Goal: Task Accomplishment & Management: Use online tool/utility

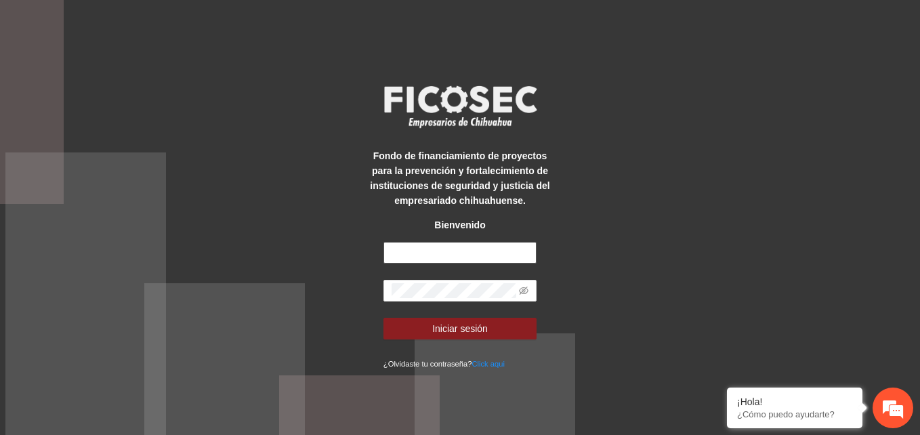
click at [468, 252] on input "text" at bounding box center [460, 253] width 153 height 22
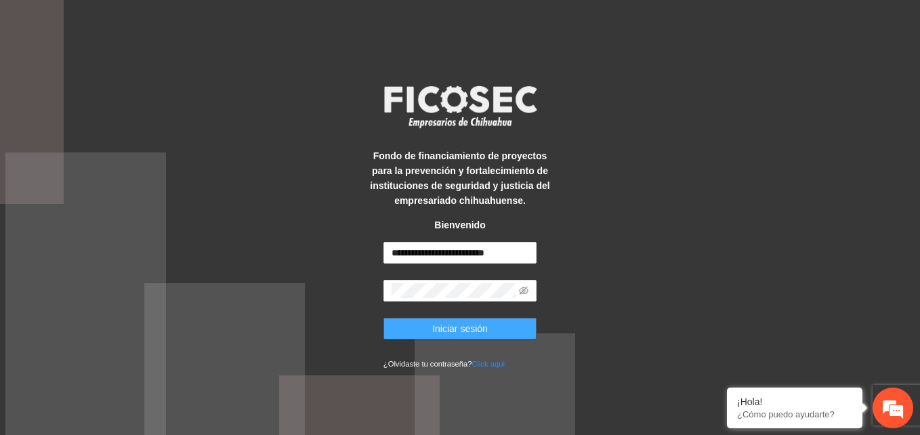
click at [478, 321] on span "Iniciar sesión" at bounding box center [460, 328] width 56 height 15
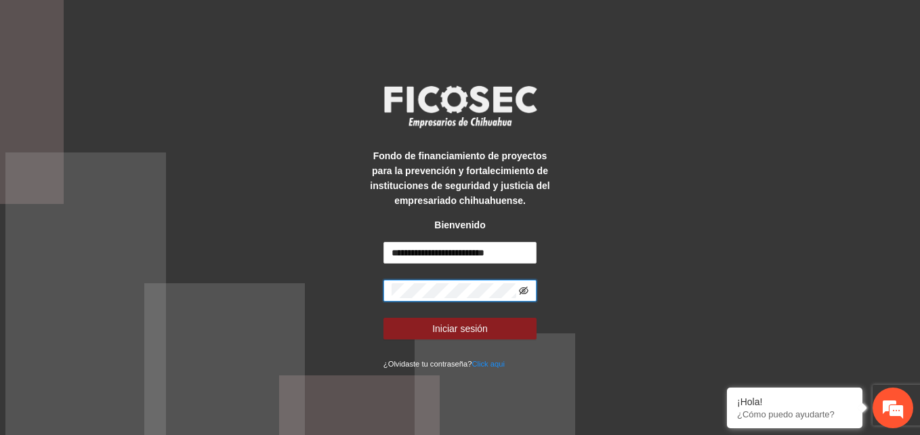
click at [523, 287] on icon "eye-invisible" at bounding box center [523, 290] width 9 height 9
click at [405, 253] on input "**********" at bounding box center [460, 253] width 153 height 22
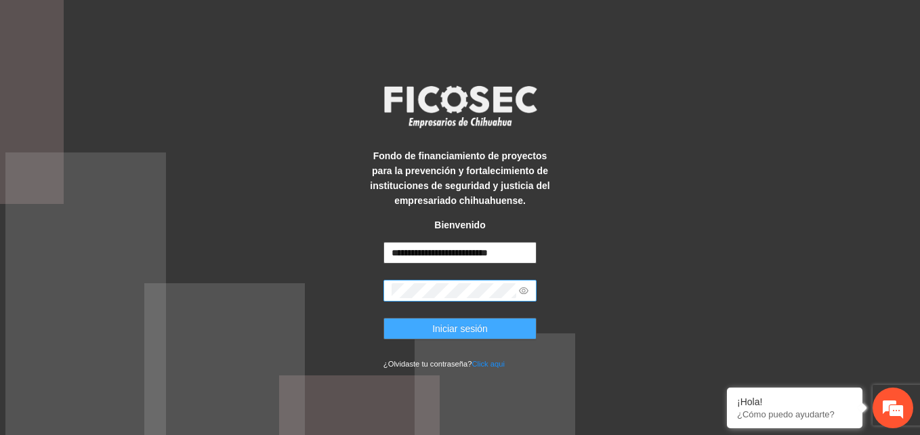
type input "**********"
click at [506, 327] on button "Iniciar sesión" at bounding box center [460, 329] width 153 height 22
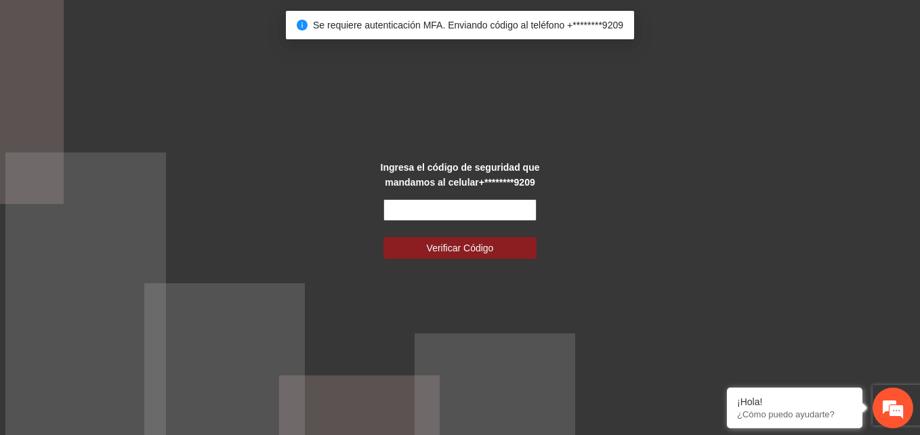
click at [514, 214] on input "text" at bounding box center [460, 210] width 153 height 22
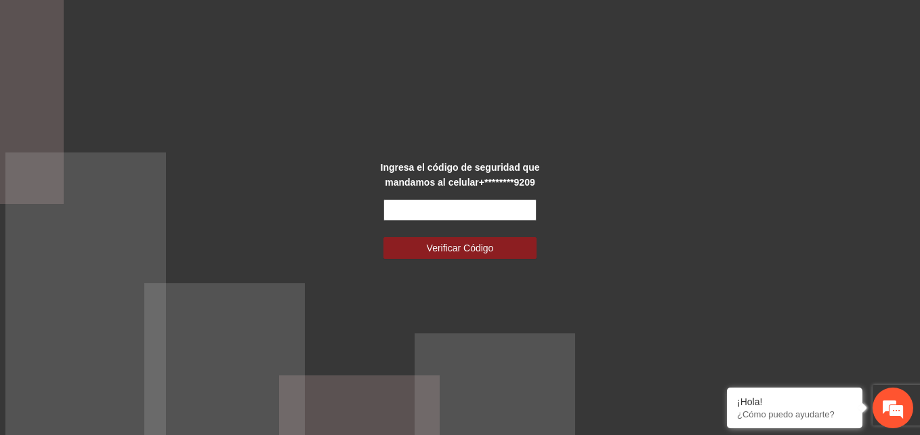
click at [503, 214] on input "text" at bounding box center [460, 210] width 153 height 22
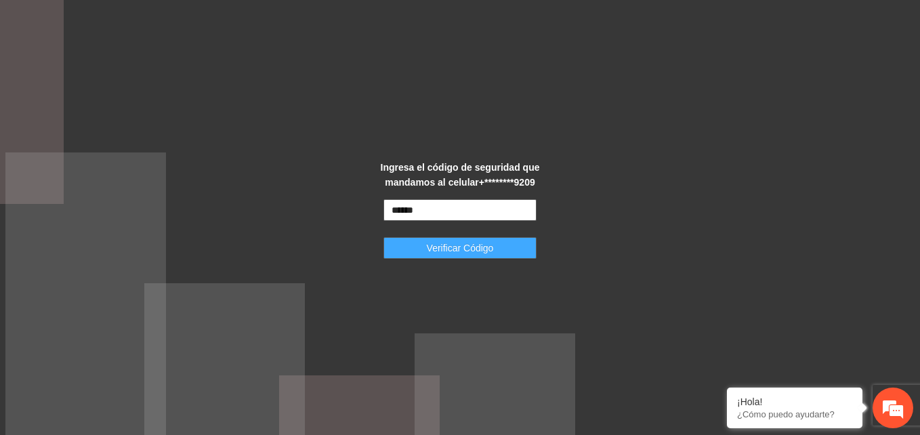
type input "******"
click at [516, 244] on button "Verificar Código" at bounding box center [460, 248] width 153 height 22
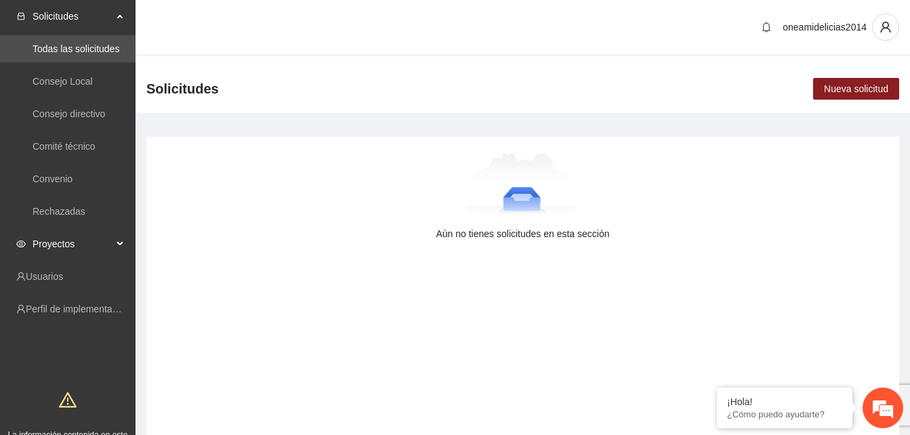
click at [71, 246] on span "Proyectos" at bounding box center [73, 243] width 80 height 27
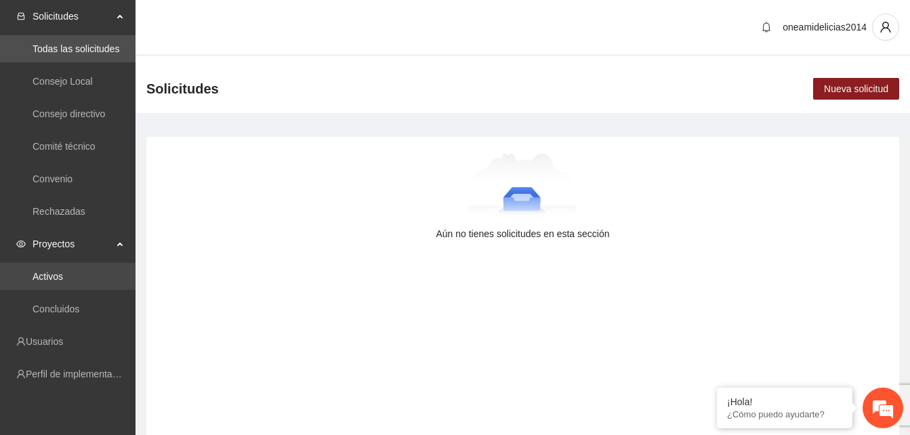
click at [63, 279] on link "Activos" at bounding box center [48, 276] width 30 height 11
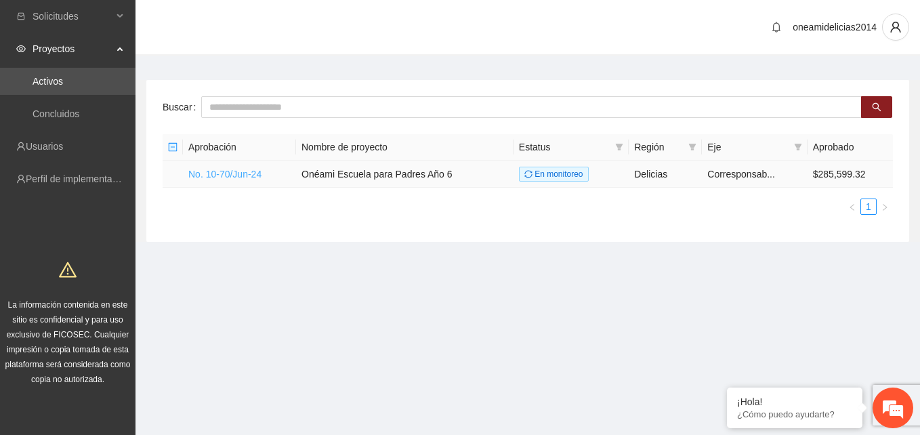
click at [247, 176] on link "No. 10-70/Jun-24" at bounding box center [224, 174] width 73 height 11
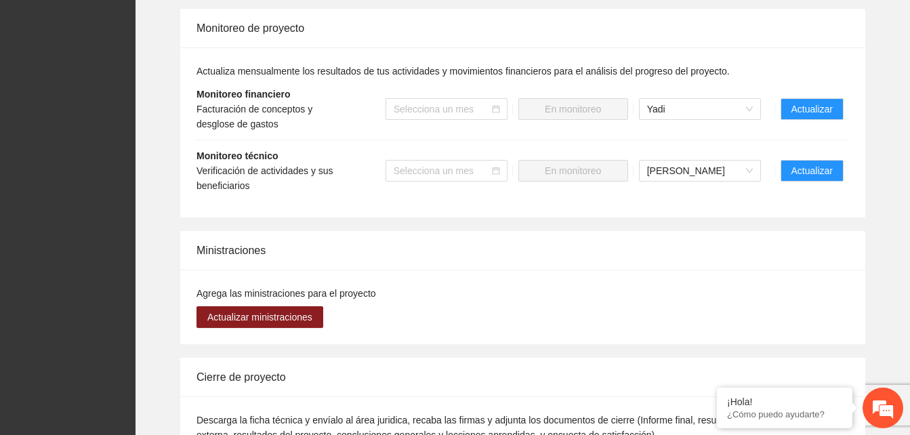
scroll to position [1491, 0]
click at [797, 106] on span "Actualizar" at bounding box center [811, 108] width 41 height 15
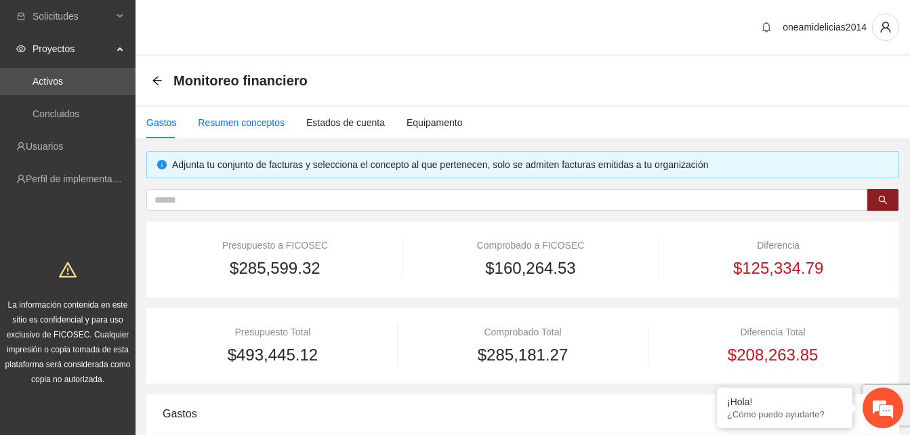
click at [267, 126] on div "Resumen conceptos" at bounding box center [241, 122] width 87 height 15
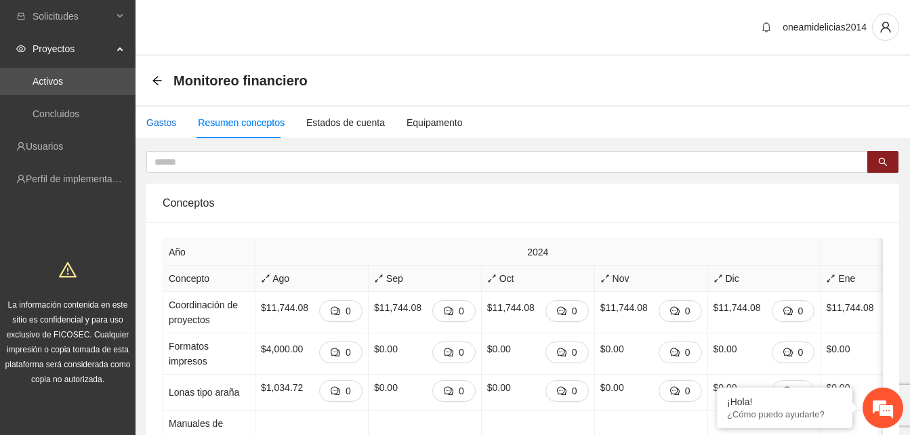
click at [161, 124] on div "Gastos" at bounding box center [161, 122] width 30 height 15
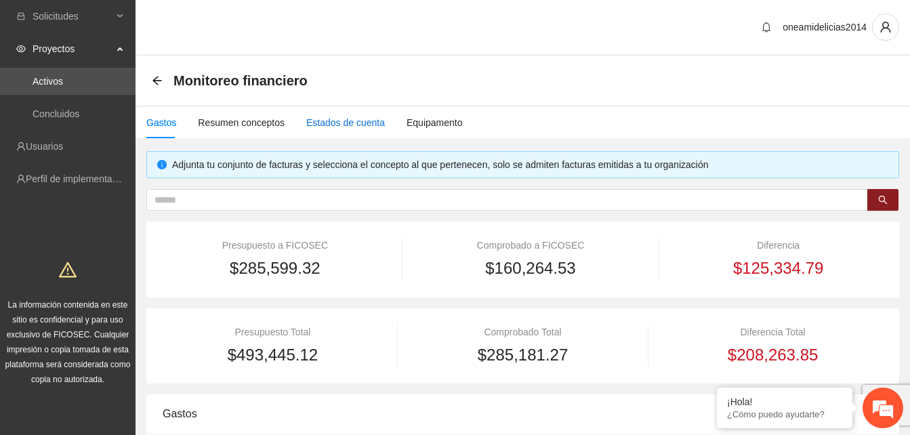
click at [308, 122] on div "Estados de cuenta" at bounding box center [345, 122] width 79 height 15
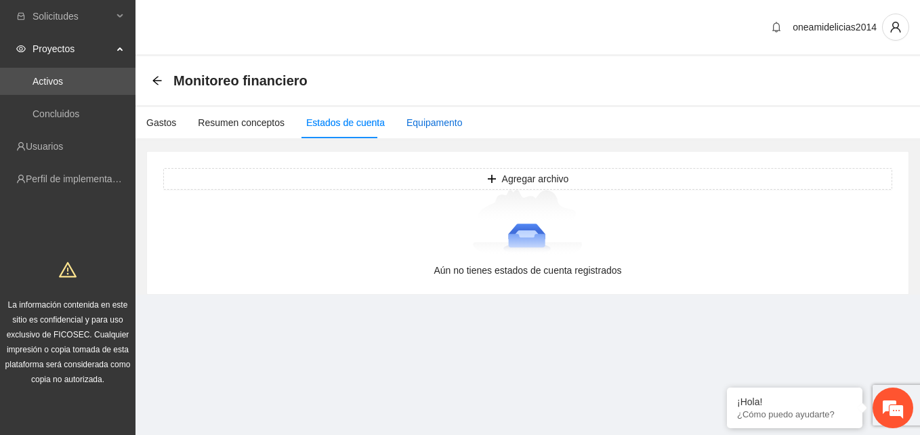
click at [421, 118] on div "Equipamento" at bounding box center [435, 122] width 56 height 15
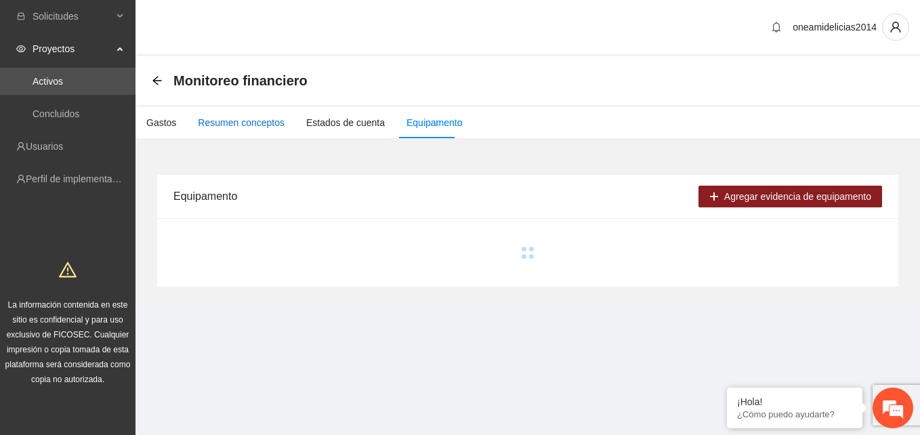
click at [207, 120] on div "Resumen conceptos" at bounding box center [241, 122] width 87 height 15
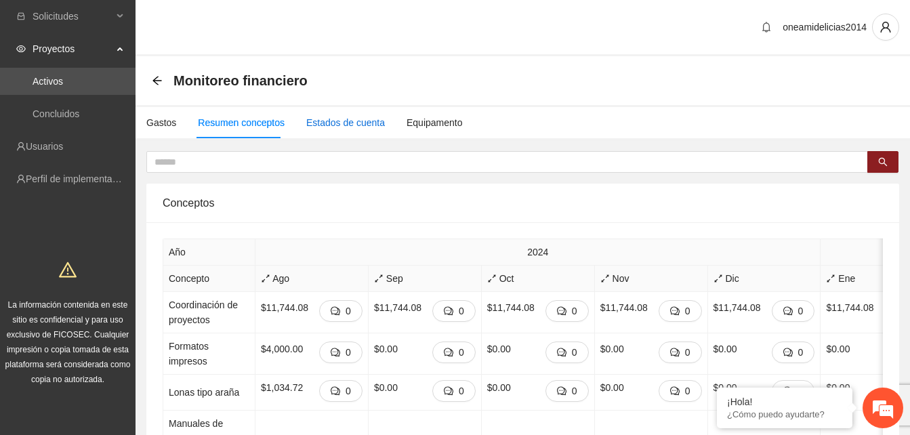
click at [323, 123] on div "Estados de cuenta" at bounding box center [345, 122] width 79 height 15
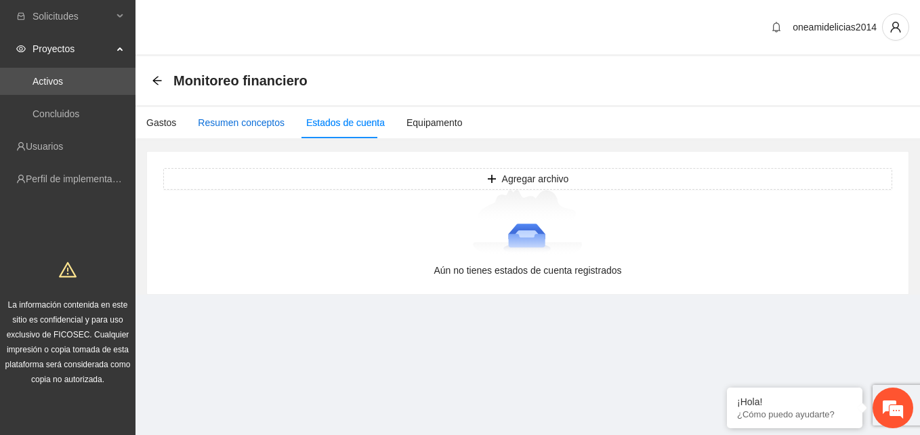
click at [218, 123] on div "Resumen conceptos" at bounding box center [241, 122] width 87 height 15
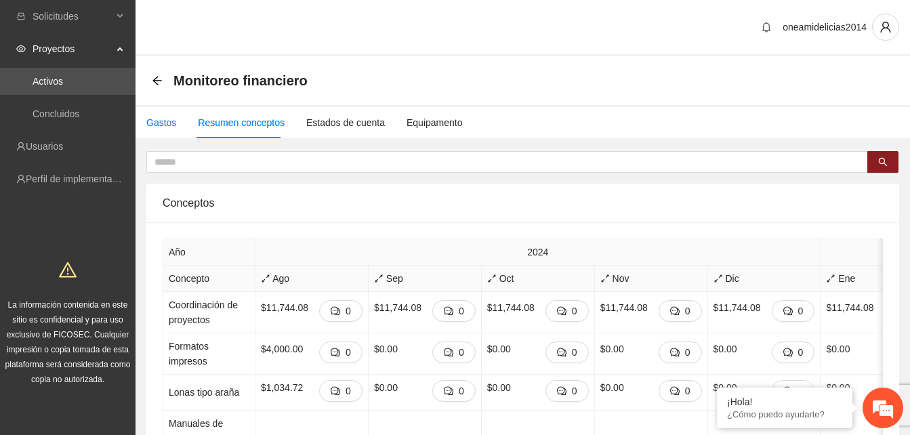
click at [165, 123] on div "Gastos" at bounding box center [161, 122] width 30 height 15
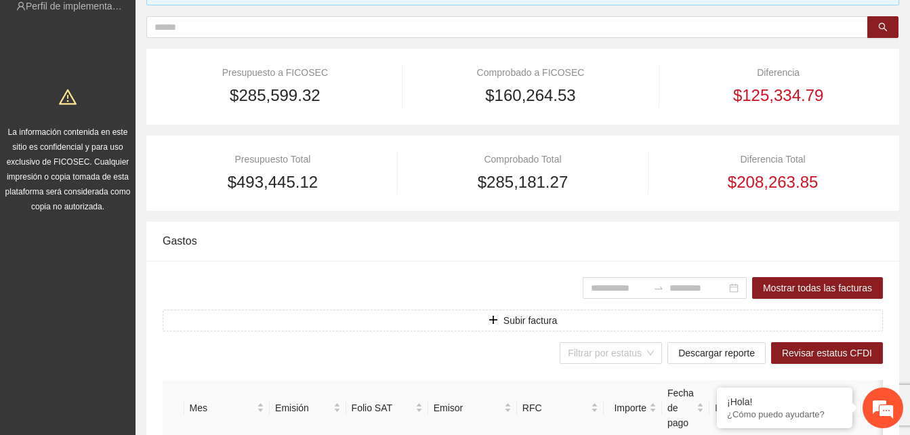
scroll to position [203, 0]
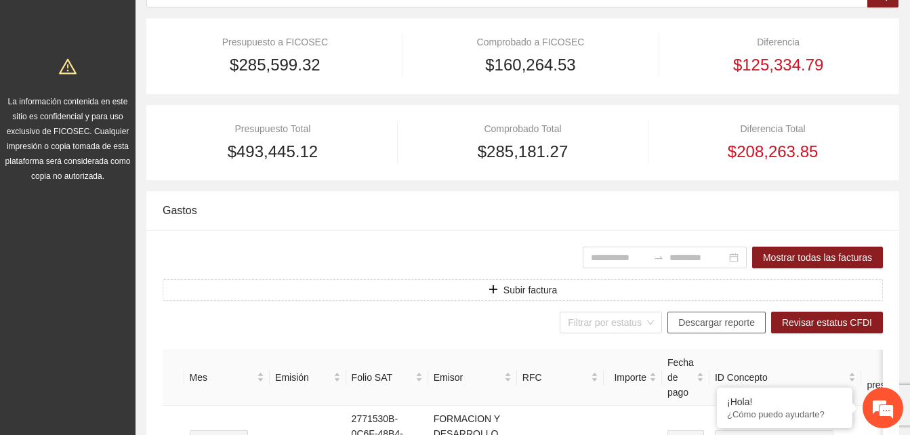
click at [707, 321] on span "Descargar reporte" at bounding box center [716, 322] width 77 height 15
